Goal: Check status: Check status

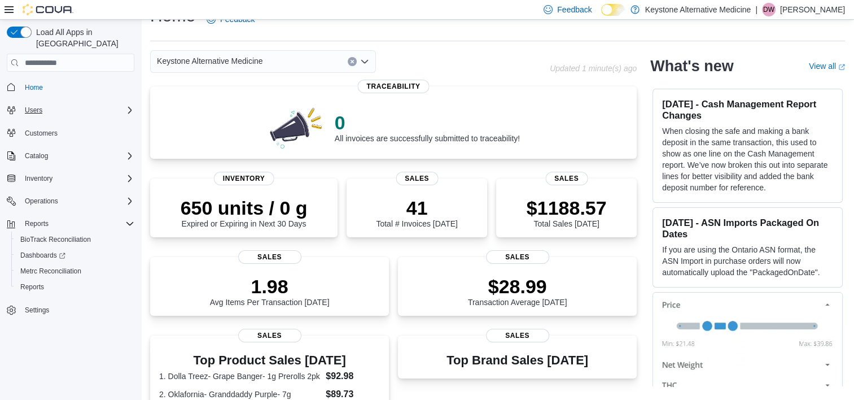
scroll to position [25, 0]
click at [563, 181] on span "Sales" at bounding box center [566, 177] width 42 height 14
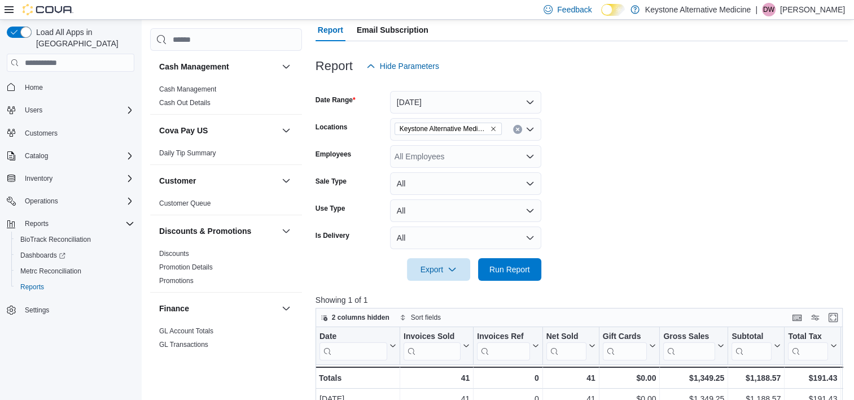
scroll to position [102, 0]
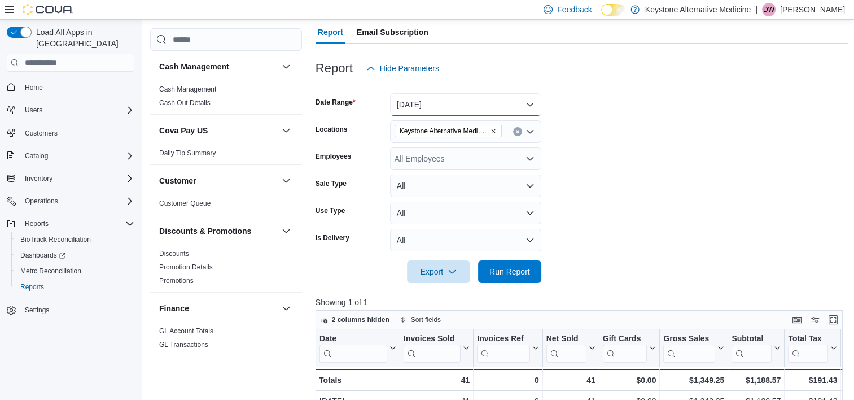
click at [519, 101] on button "[DATE]" at bounding box center [465, 104] width 151 height 23
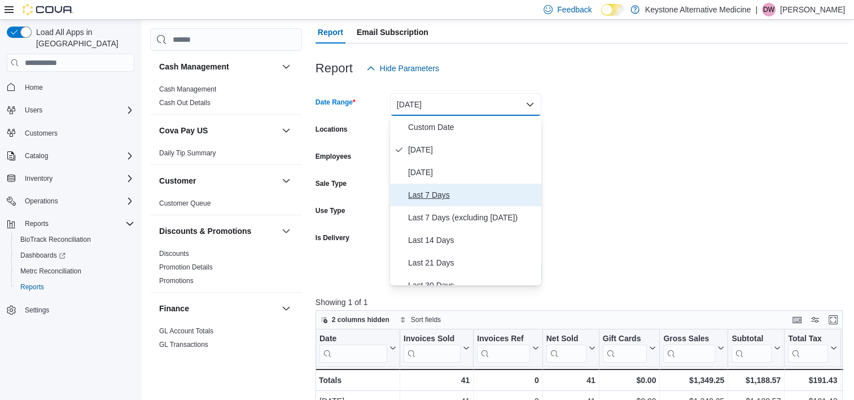
click at [444, 192] on span "Last 7 Days" at bounding box center [472, 195] width 129 height 14
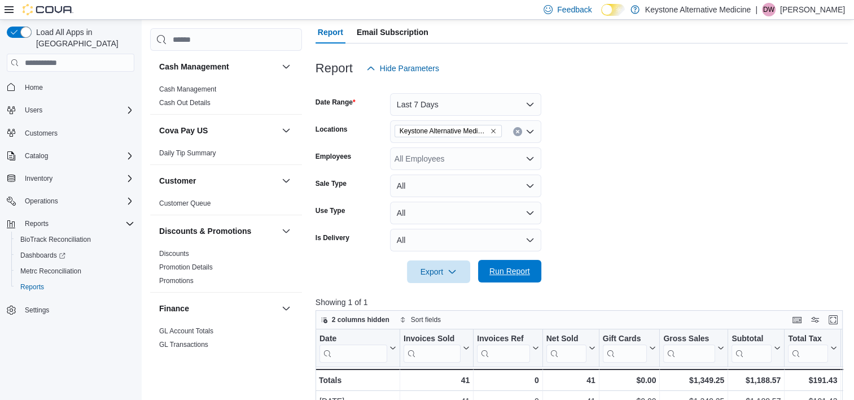
click at [508, 268] on span "Run Report" at bounding box center [509, 270] width 41 height 11
